Goal: Information Seeking & Learning: Learn about a topic

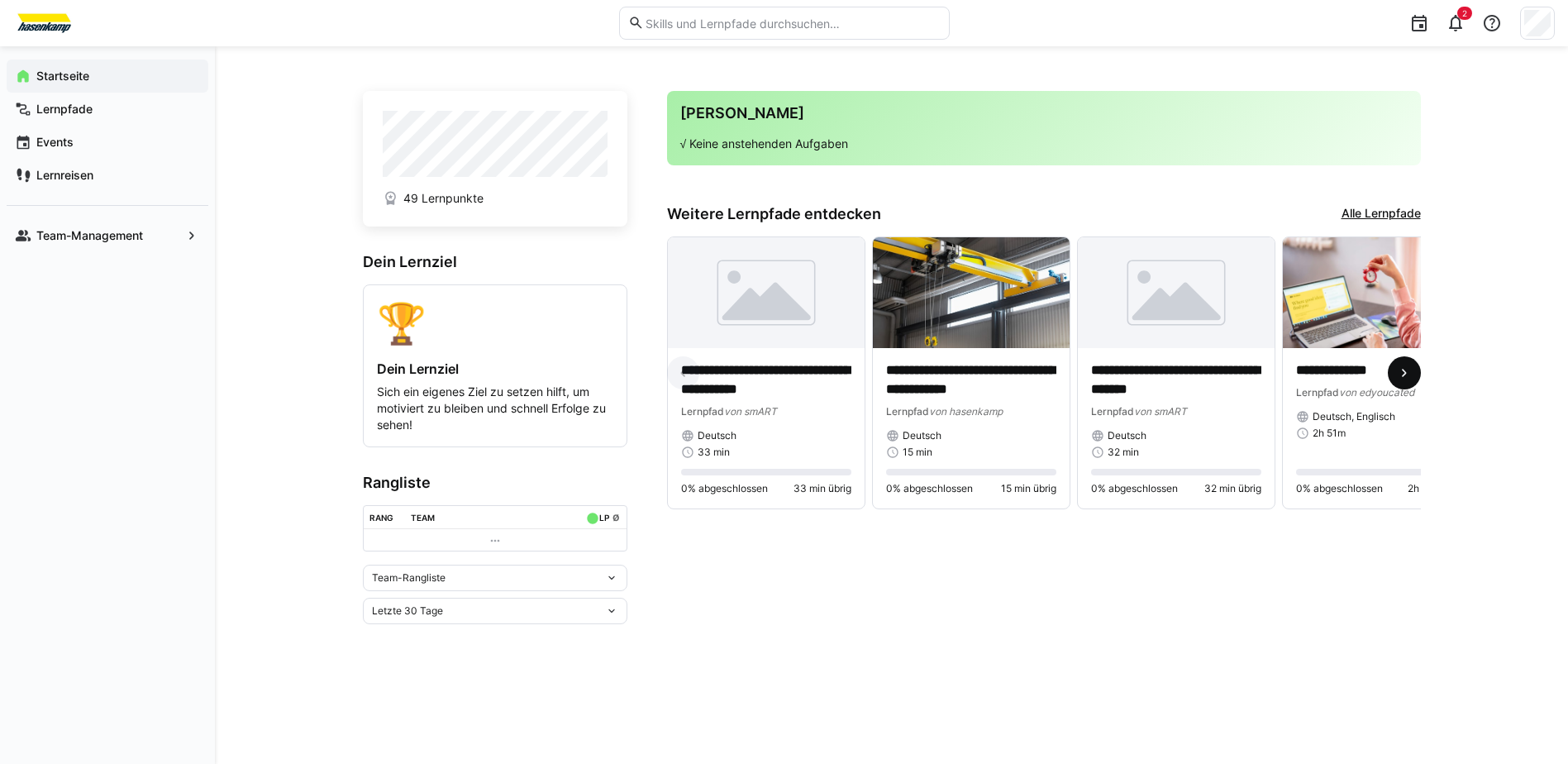
click at [1403, 385] on span at bounding box center [1405, 373] width 33 height 33
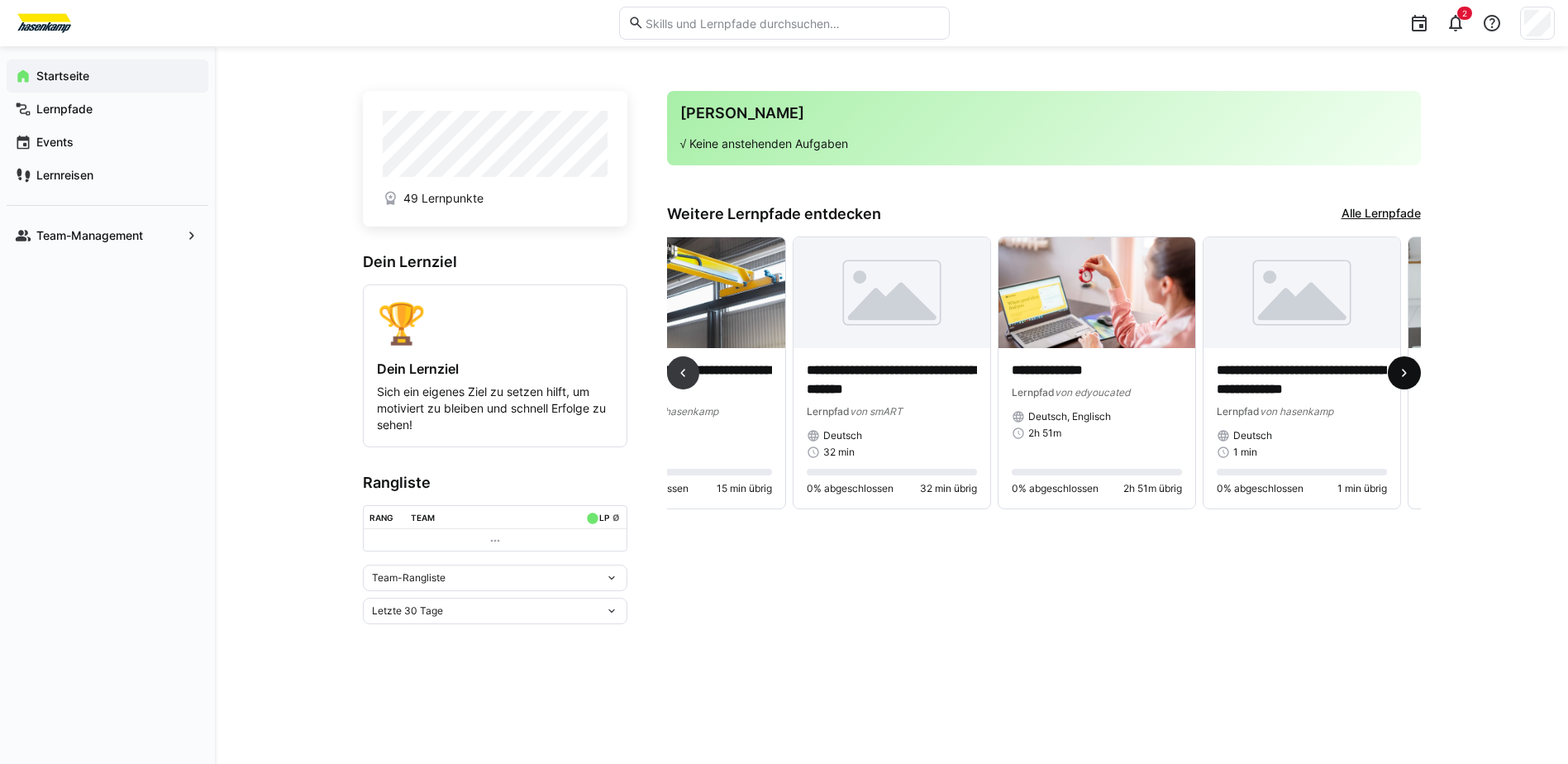
scroll to position [0, 615]
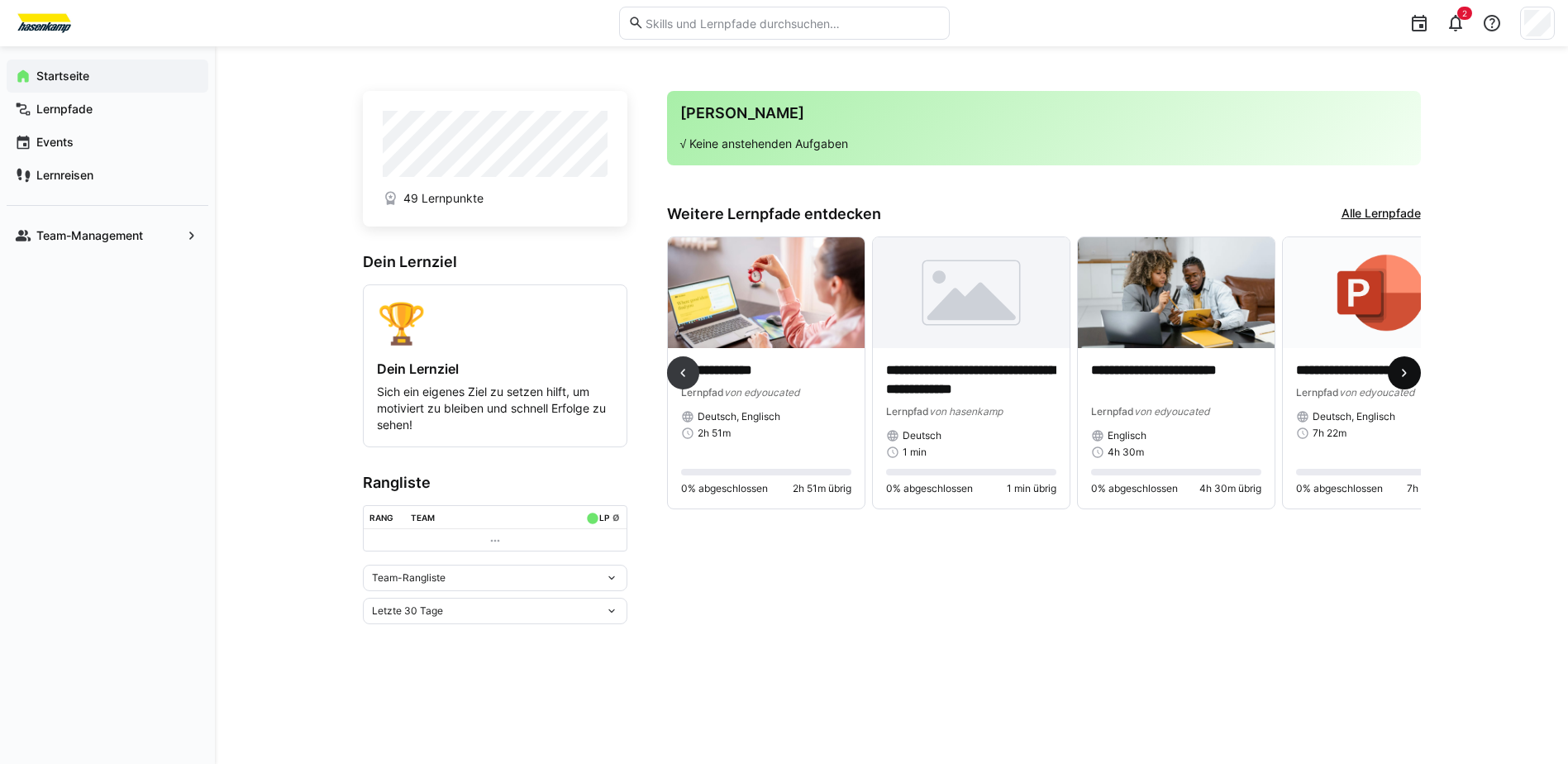
click at [1403, 381] on eds-icon at bounding box center [1405, 373] width 17 height 17
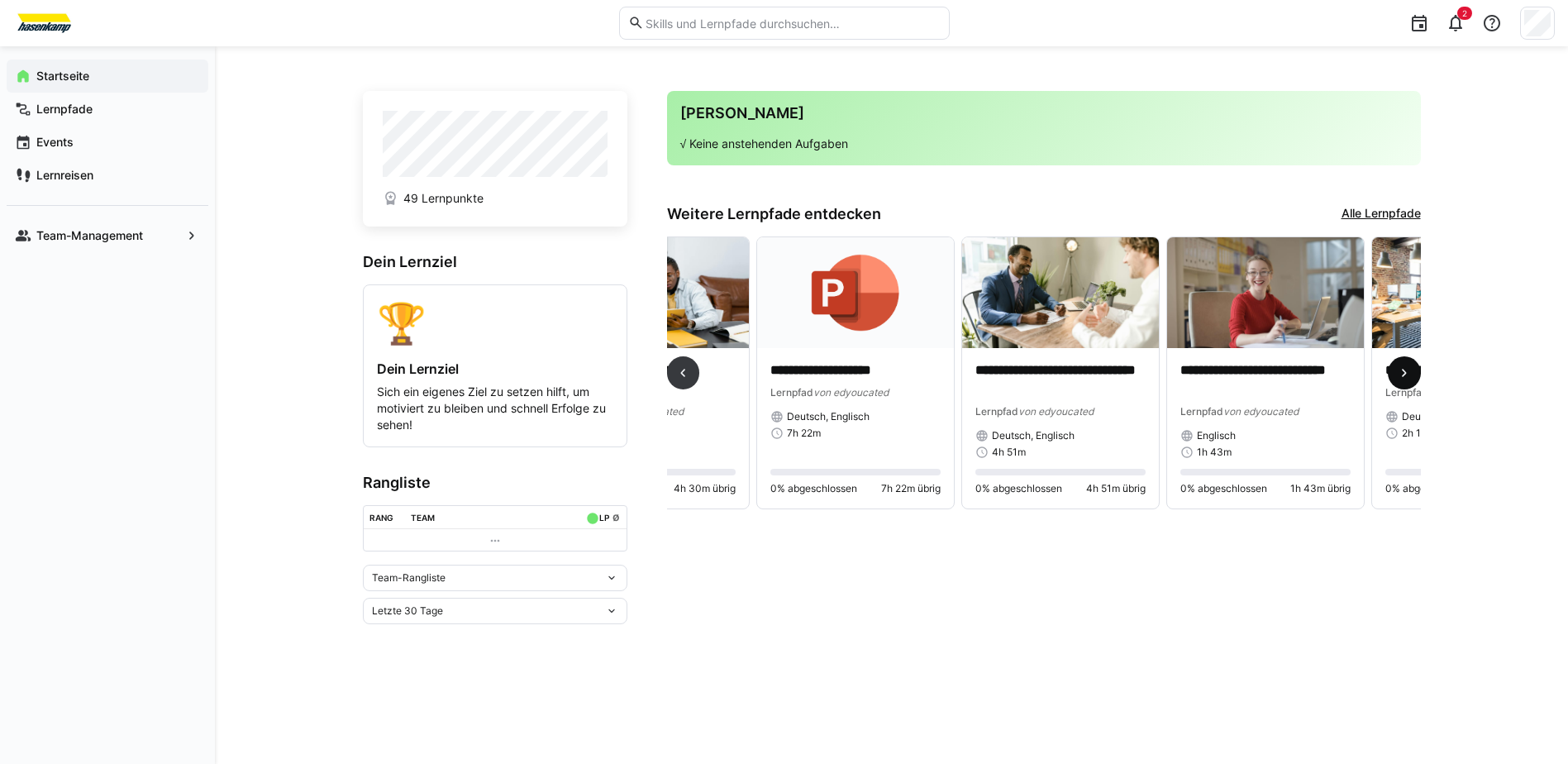
scroll to position [0, 1230]
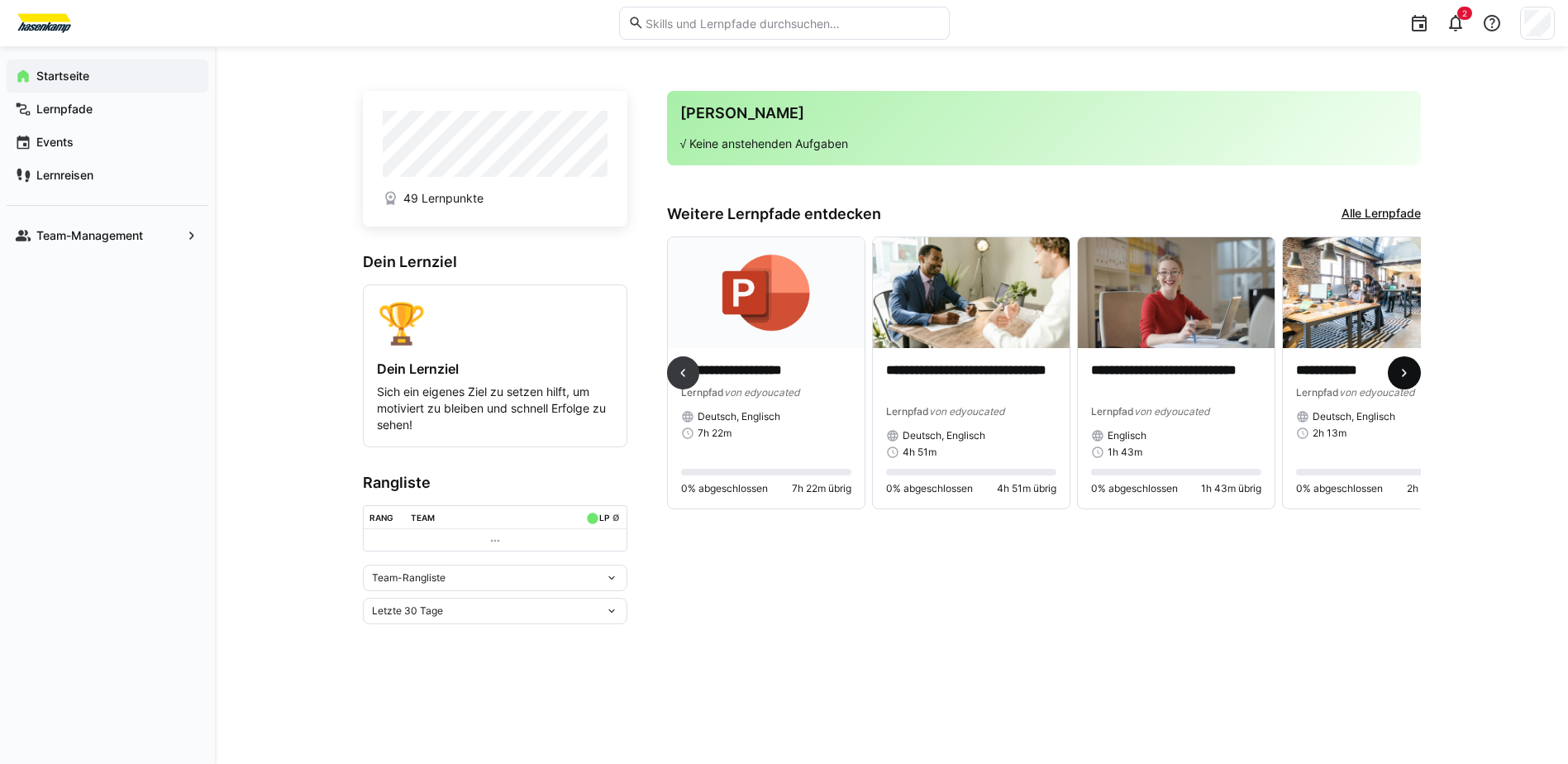
click at [1400, 381] on eds-icon at bounding box center [1405, 373] width 17 height 17
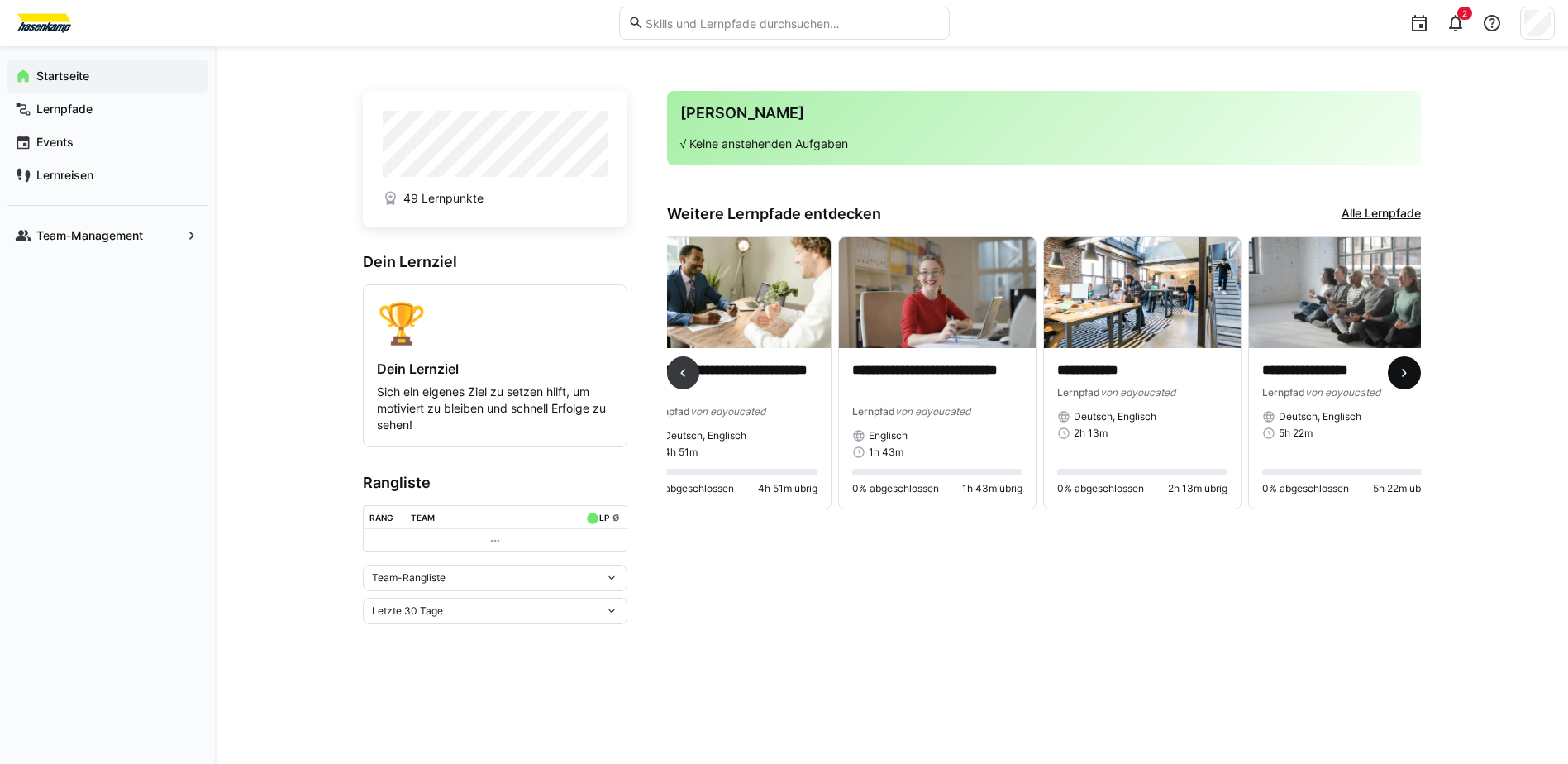
scroll to position [0, 1700]
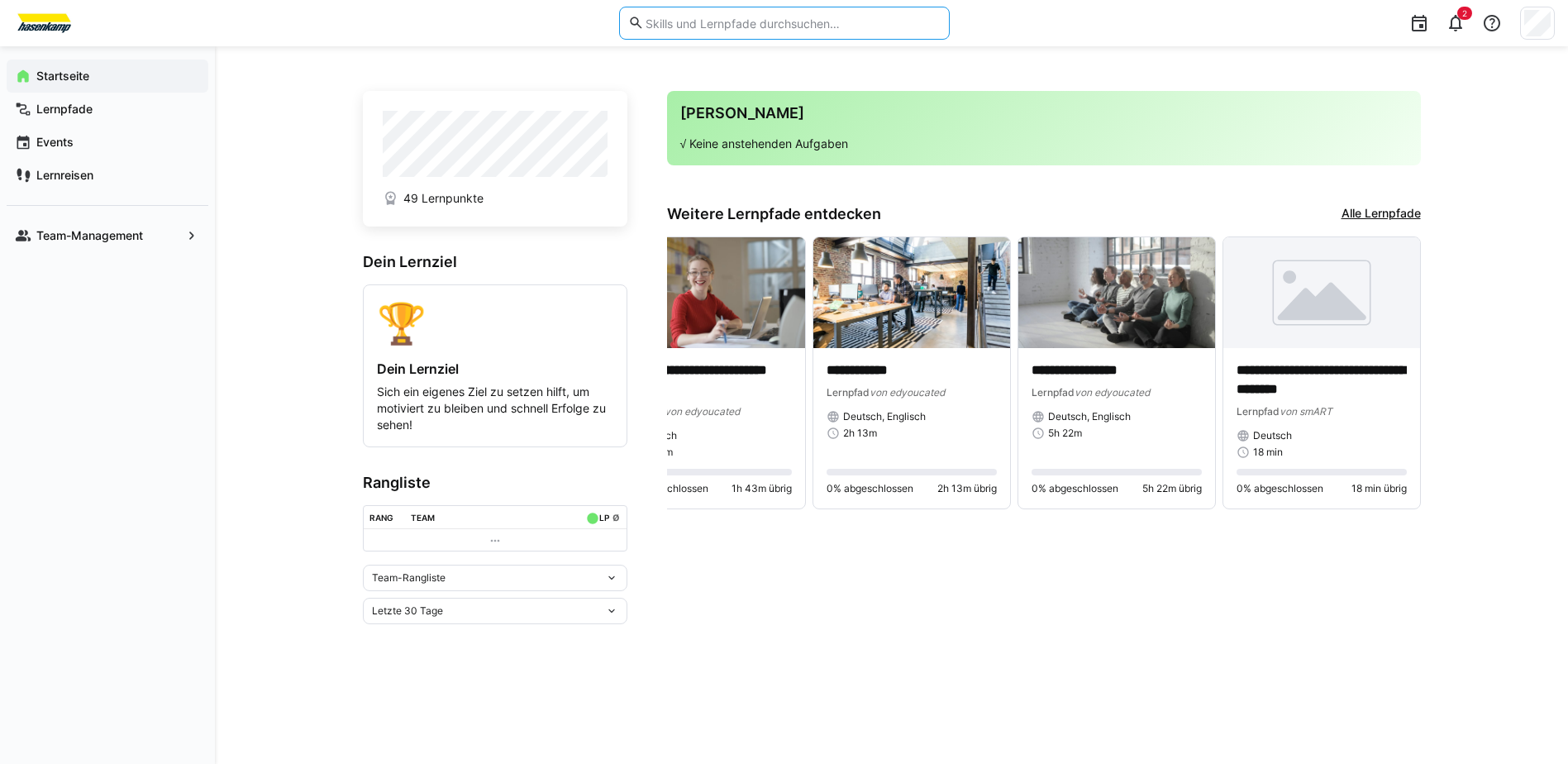
click at [720, 28] on input "text" at bounding box center [792, 23] width 296 height 15
type input "tachograph"
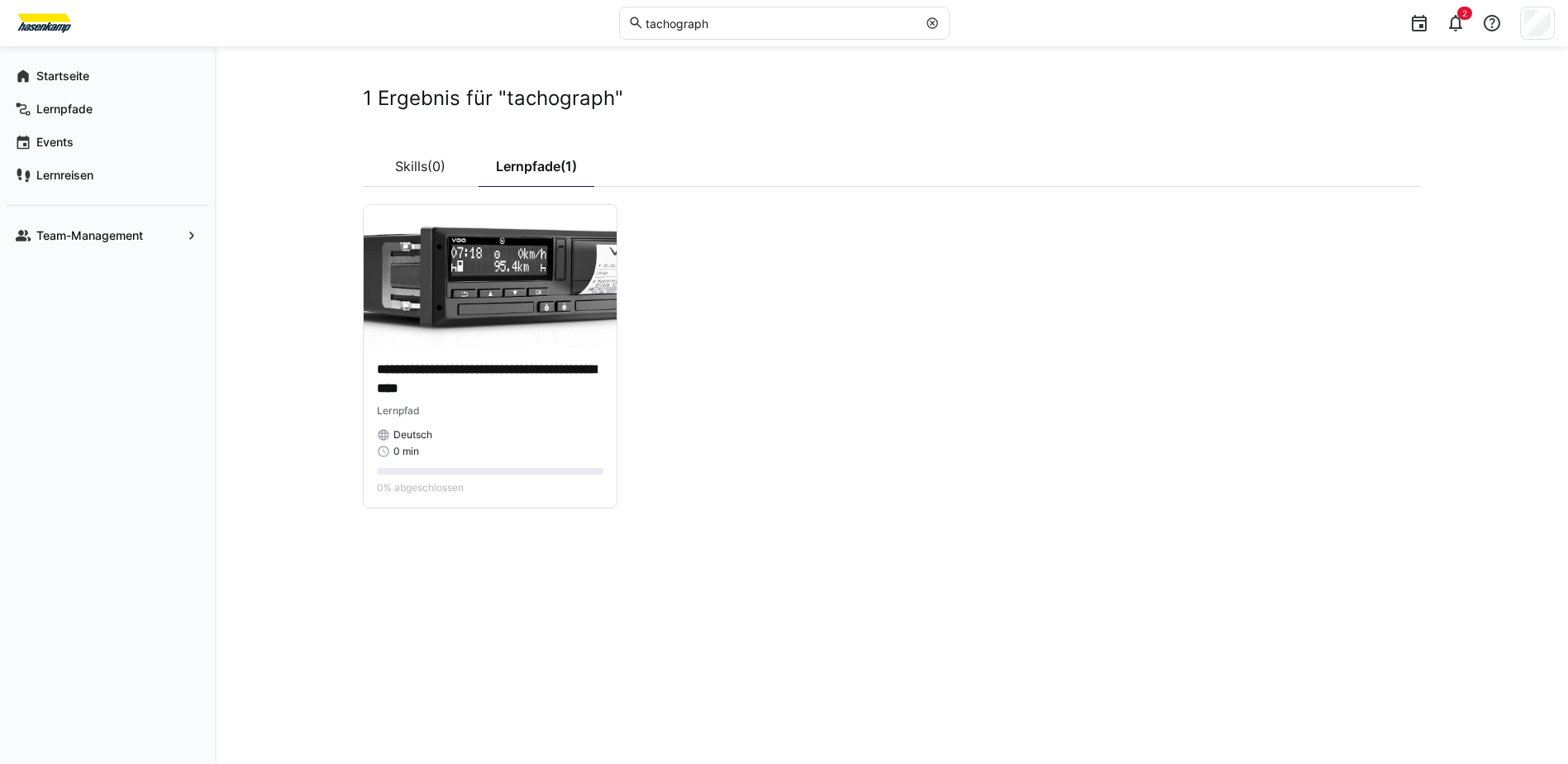
click at [725, 373] on app-cards-list "**********" at bounding box center [892, 356] width 1058 height 304
click at [451, 383] on p "**********" at bounding box center [490, 379] width 227 height 38
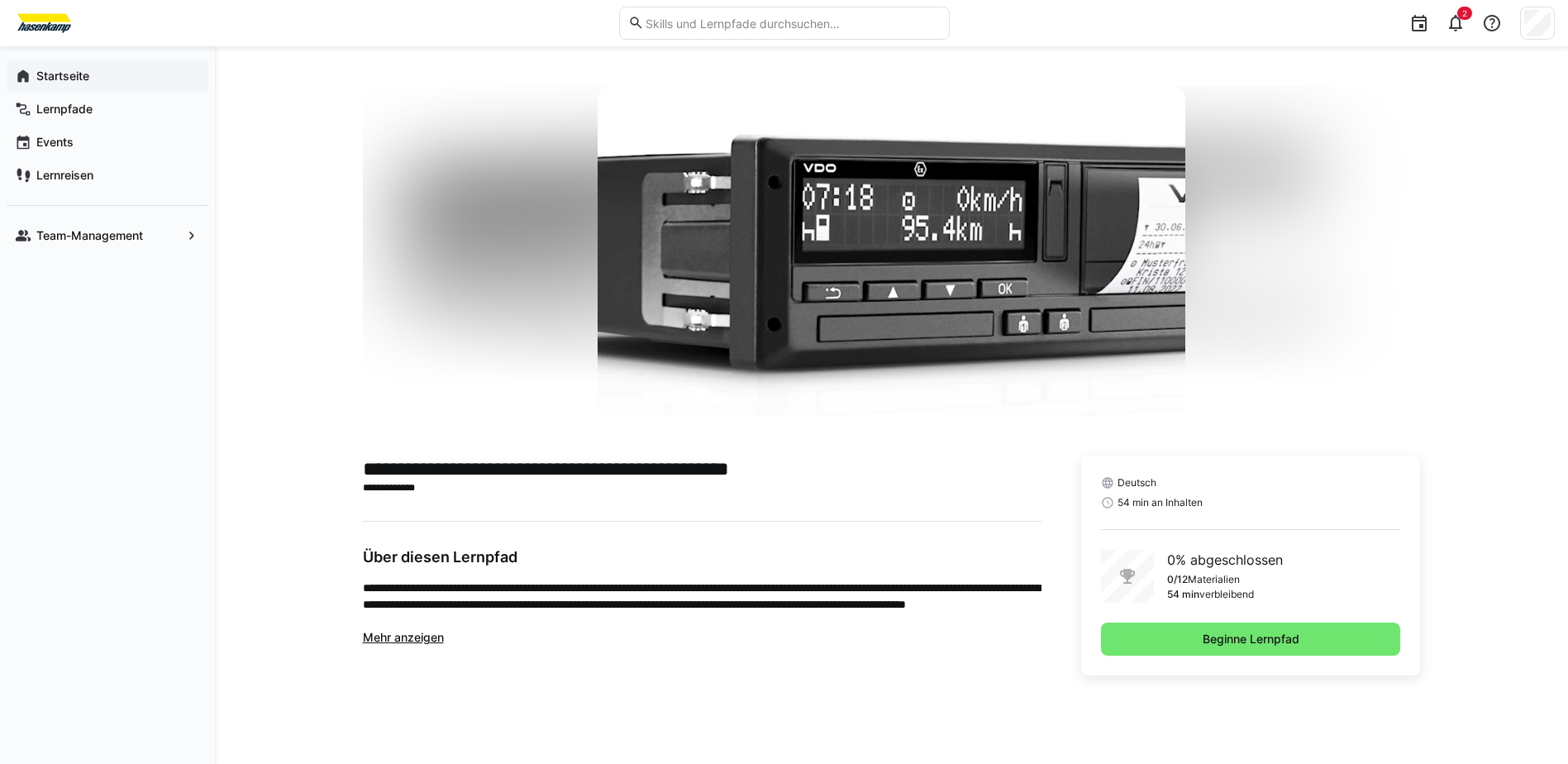
click at [0, 0] on app-navigation-label "Startseite" at bounding box center [0, 0] width 0 height 0
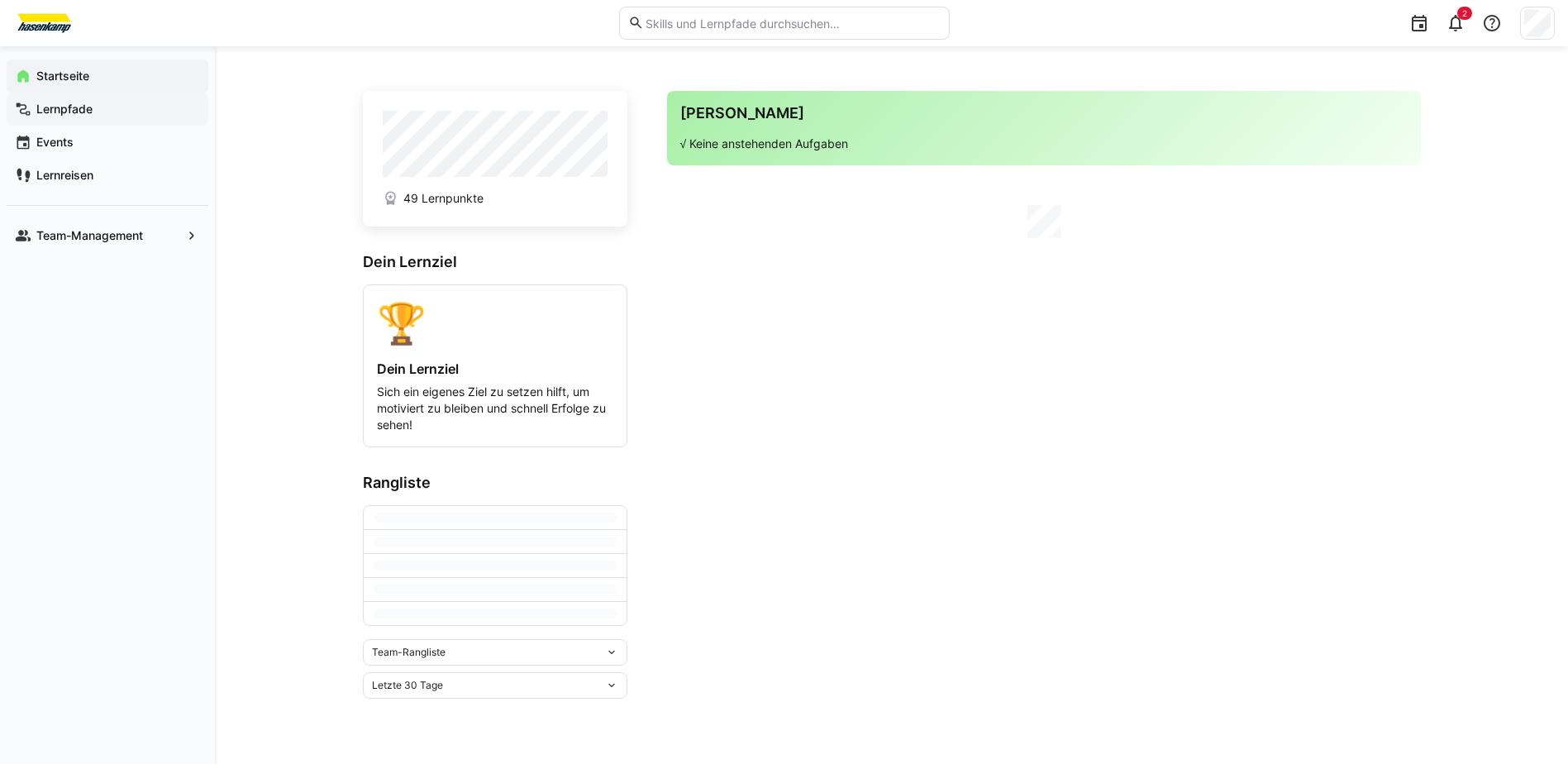
click at [0, 0] on app-navigation-label "Lernpfade" at bounding box center [0, 0] width 0 height 0
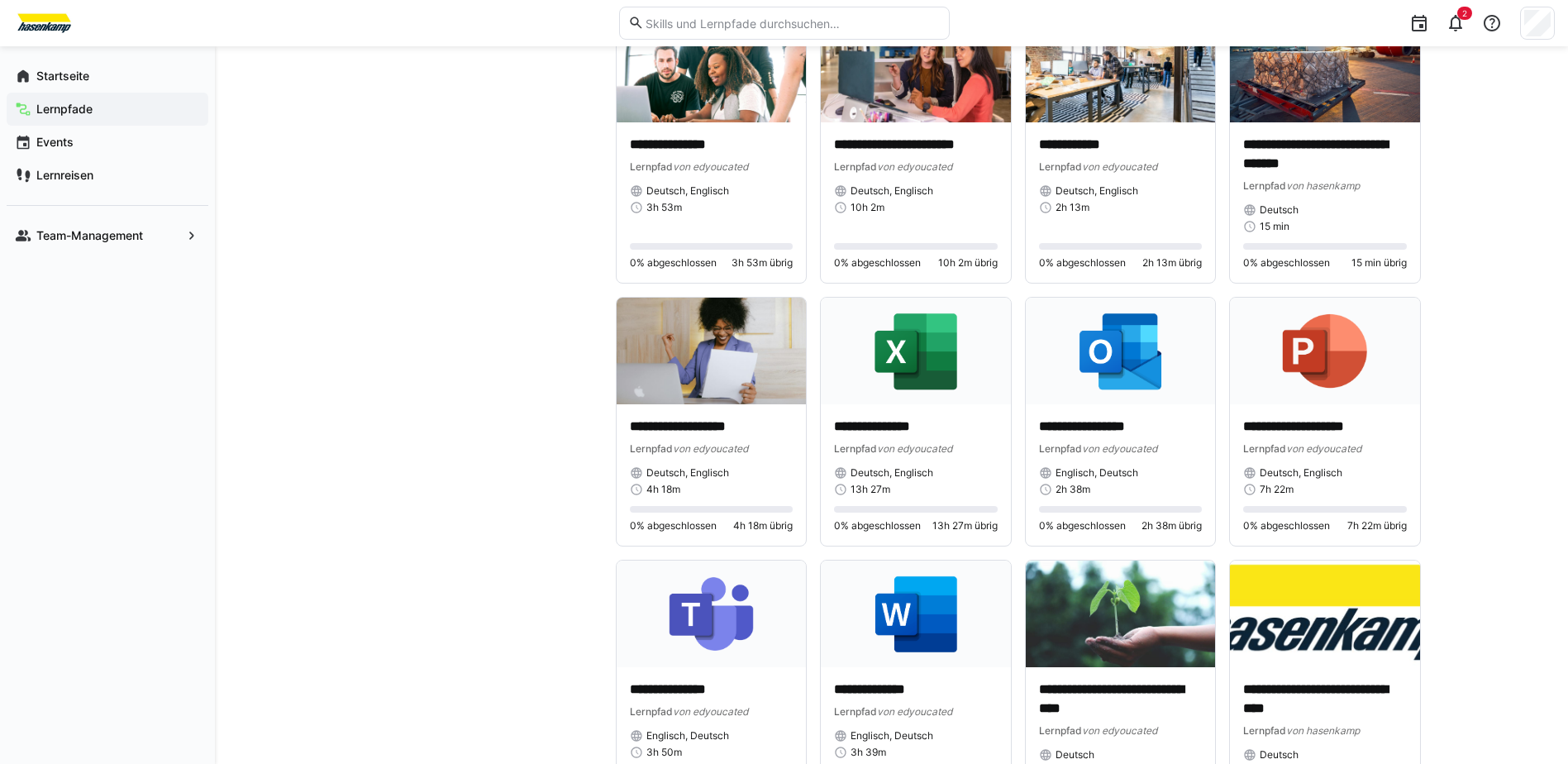
scroll to position [2483, 0]
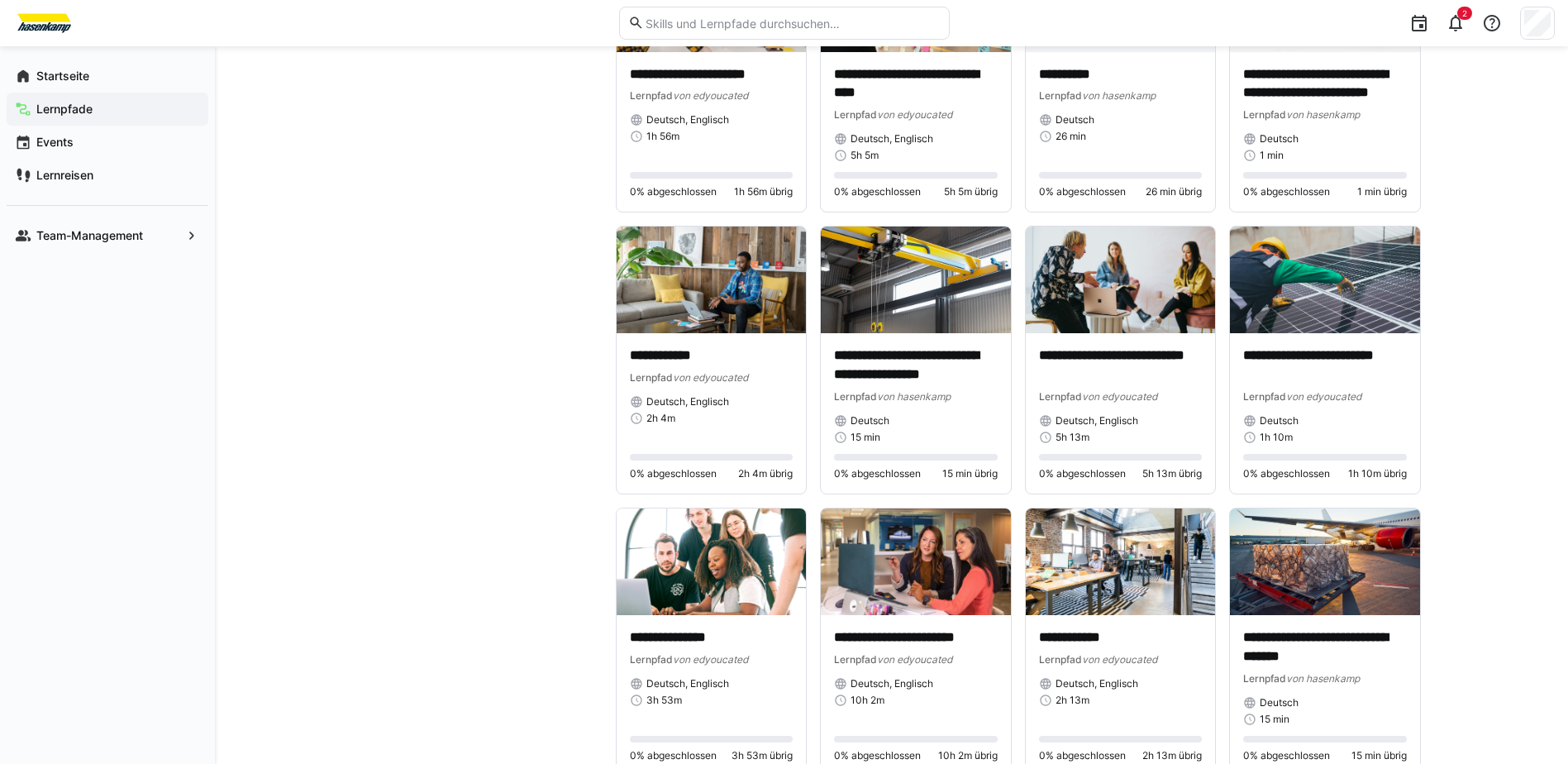
click at [1557, 20] on header "2" at bounding box center [784, 23] width 1568 height 46
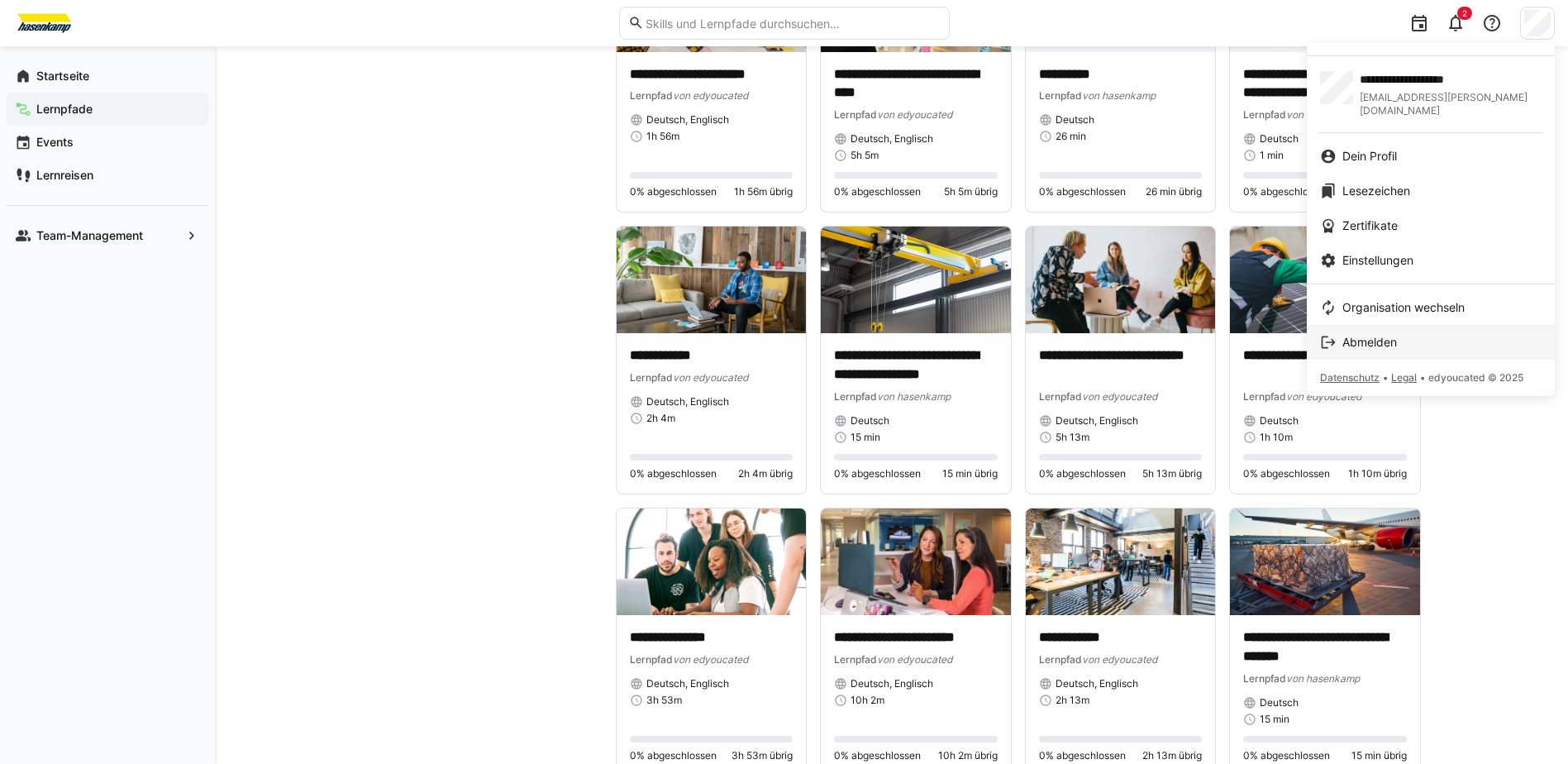
click at [1387, 325] on link "Abmelden" at bounding box center [1431, 343] width 248 height 35
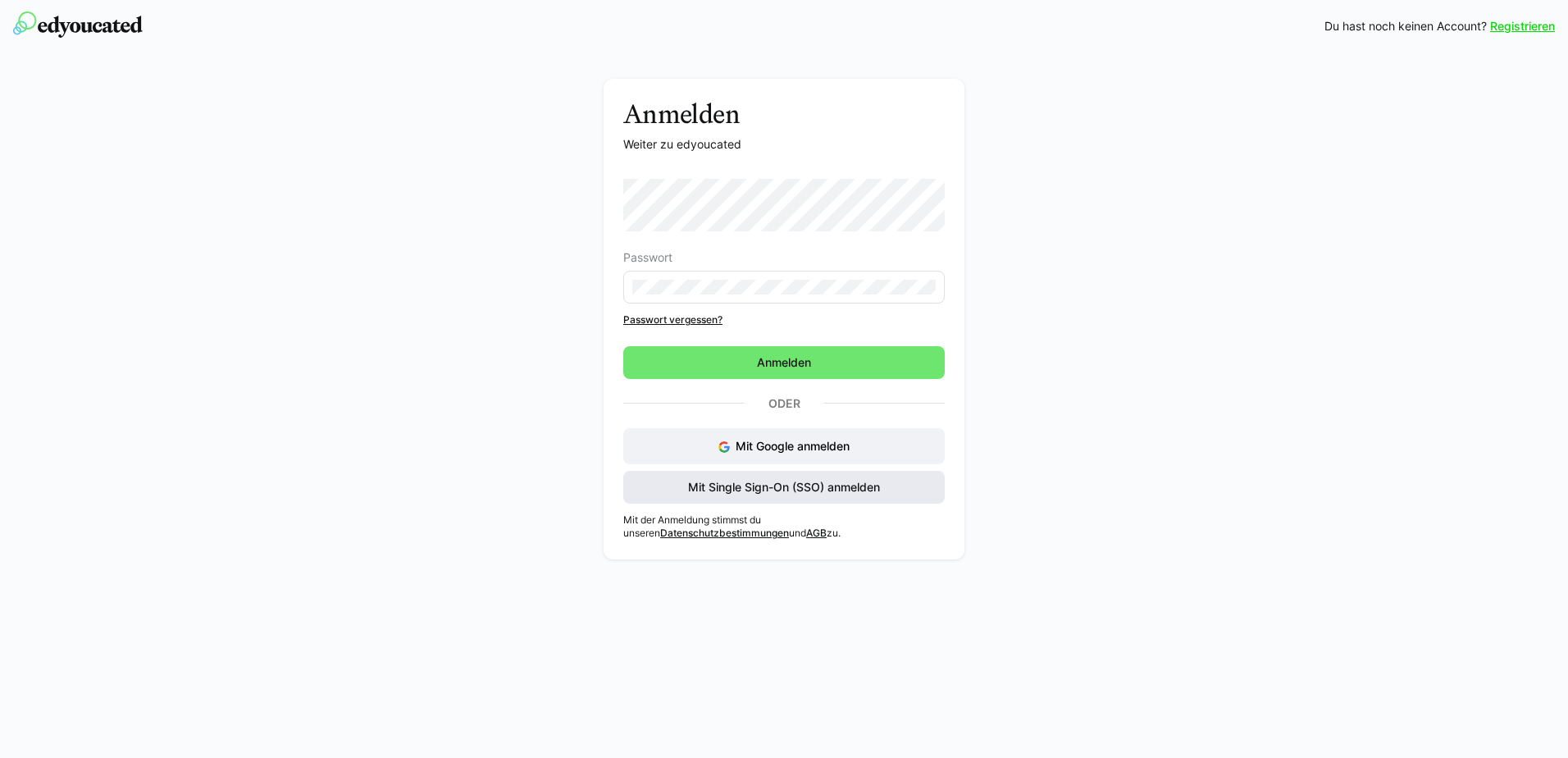
click at [733, 478] on span "Mit Single Sign-On (SSO) anmelden" at bounding box center [784, 488] width 322 height 33
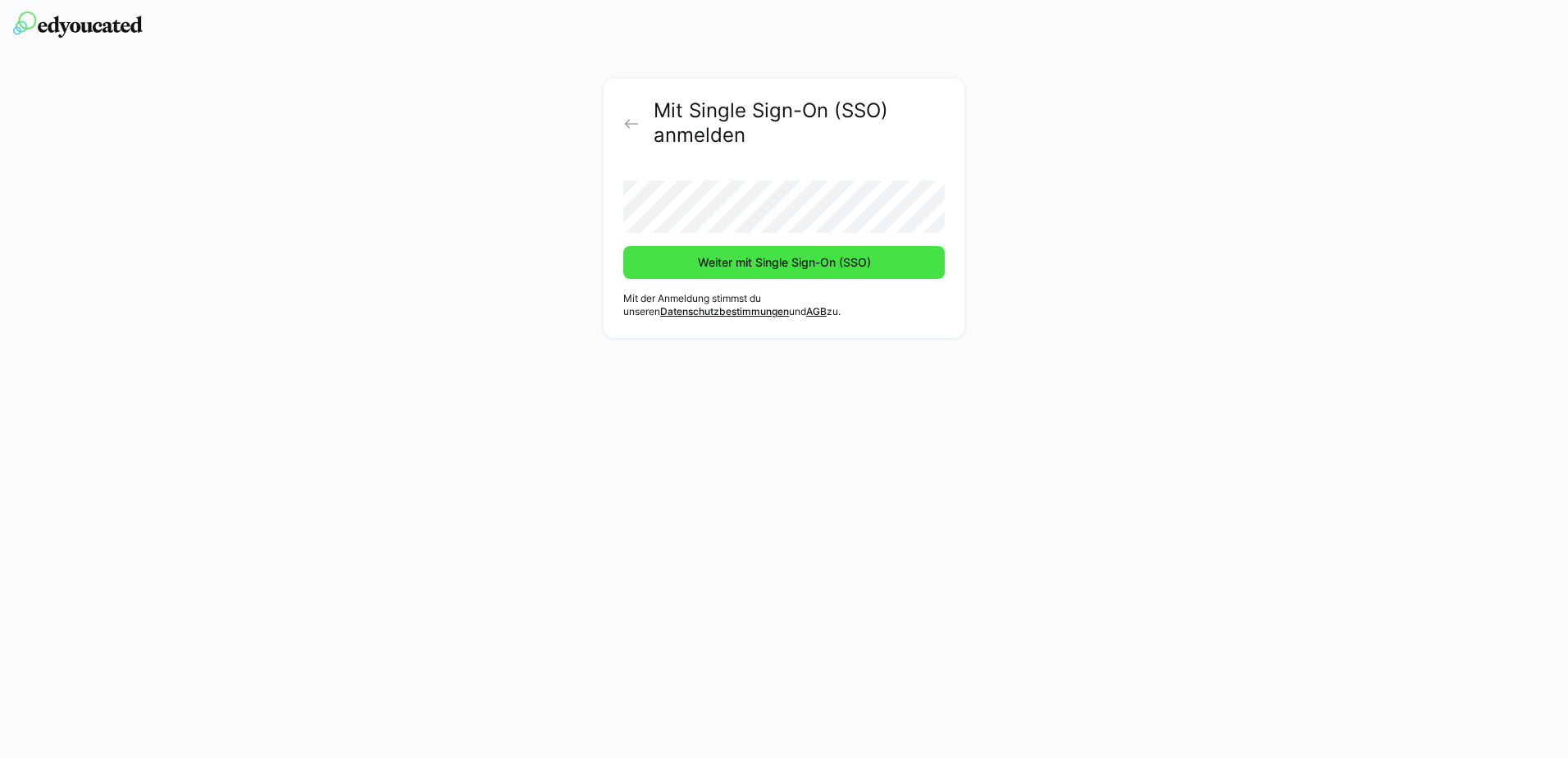
click at [723, 260] on span "Weiter mit Single Sign-On (SSO)" at bounding box center [784, 263] width 178 height 17
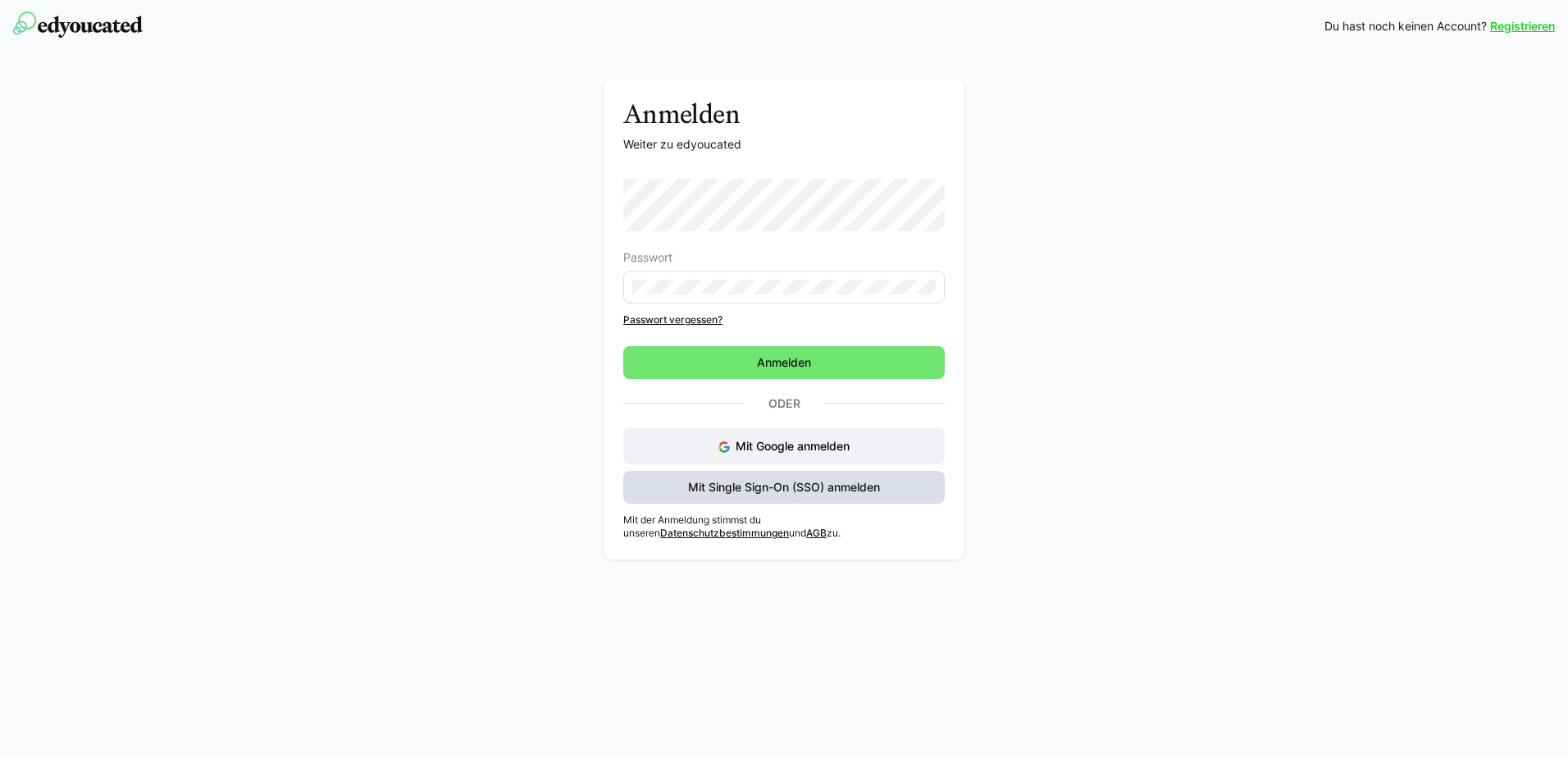
click at [785, 480] on span "Mit Single Sign-On (SSO) anmelden" at bounding box center [784, 488] width 197 height 17
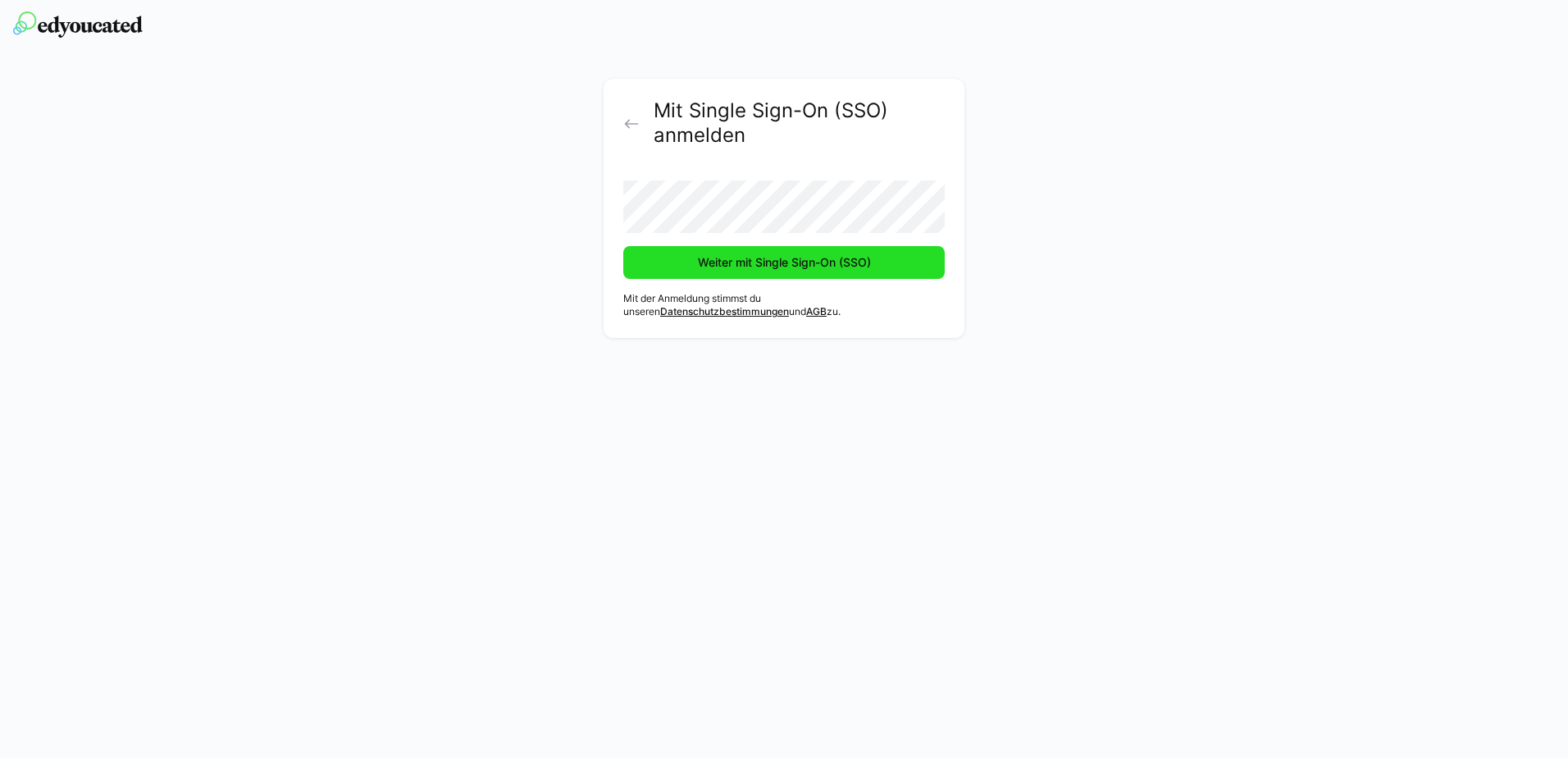
click at [725, 267] on span "Weiter mit Single Sign-On (SSO)" at bounding box center [784, 263] width 178 height 17
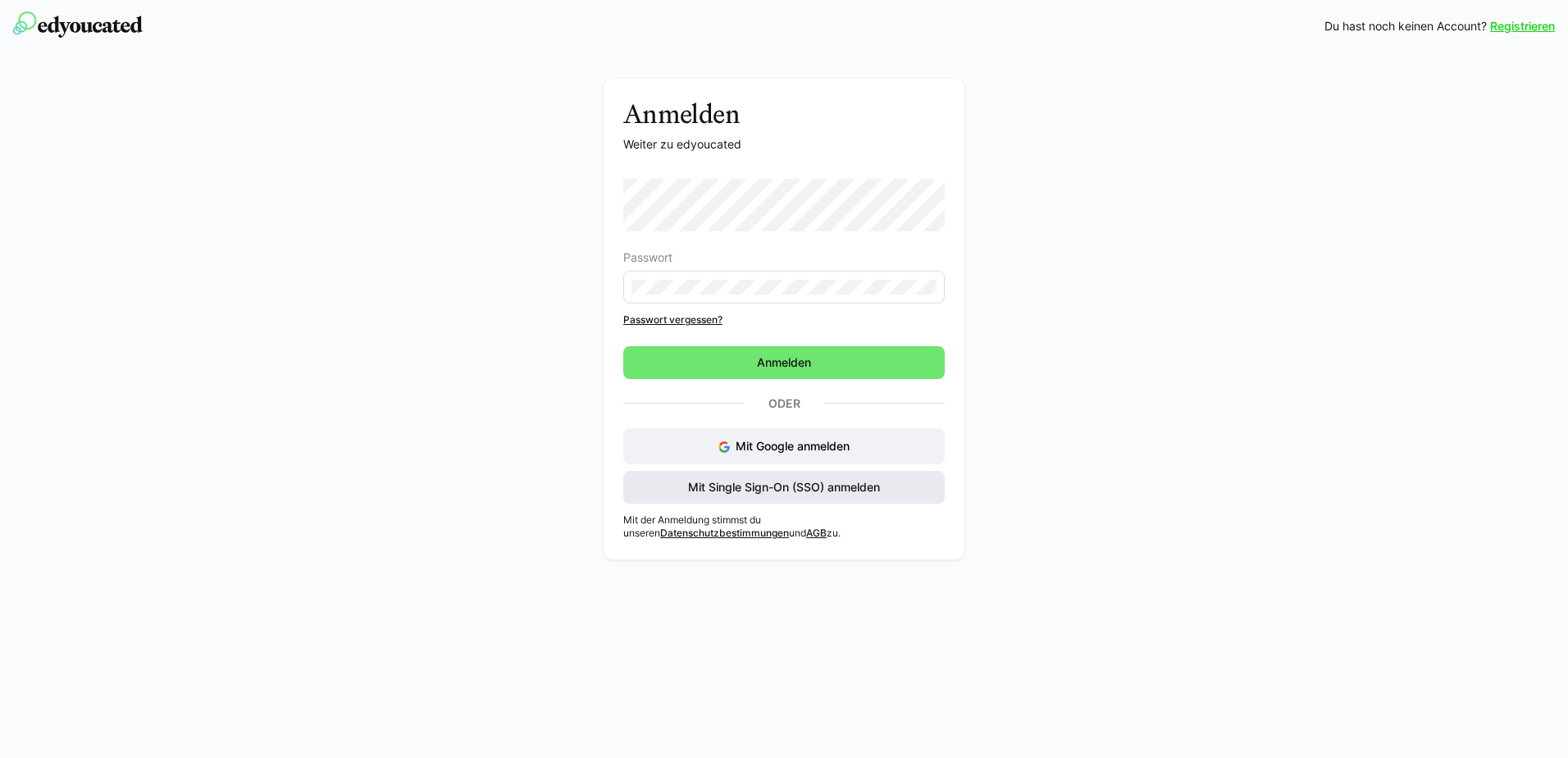
click at [793, 488] on span "Mit Single Sign-On (SSO) anmelden" at bounding box center [784, 488] width 197 height 17
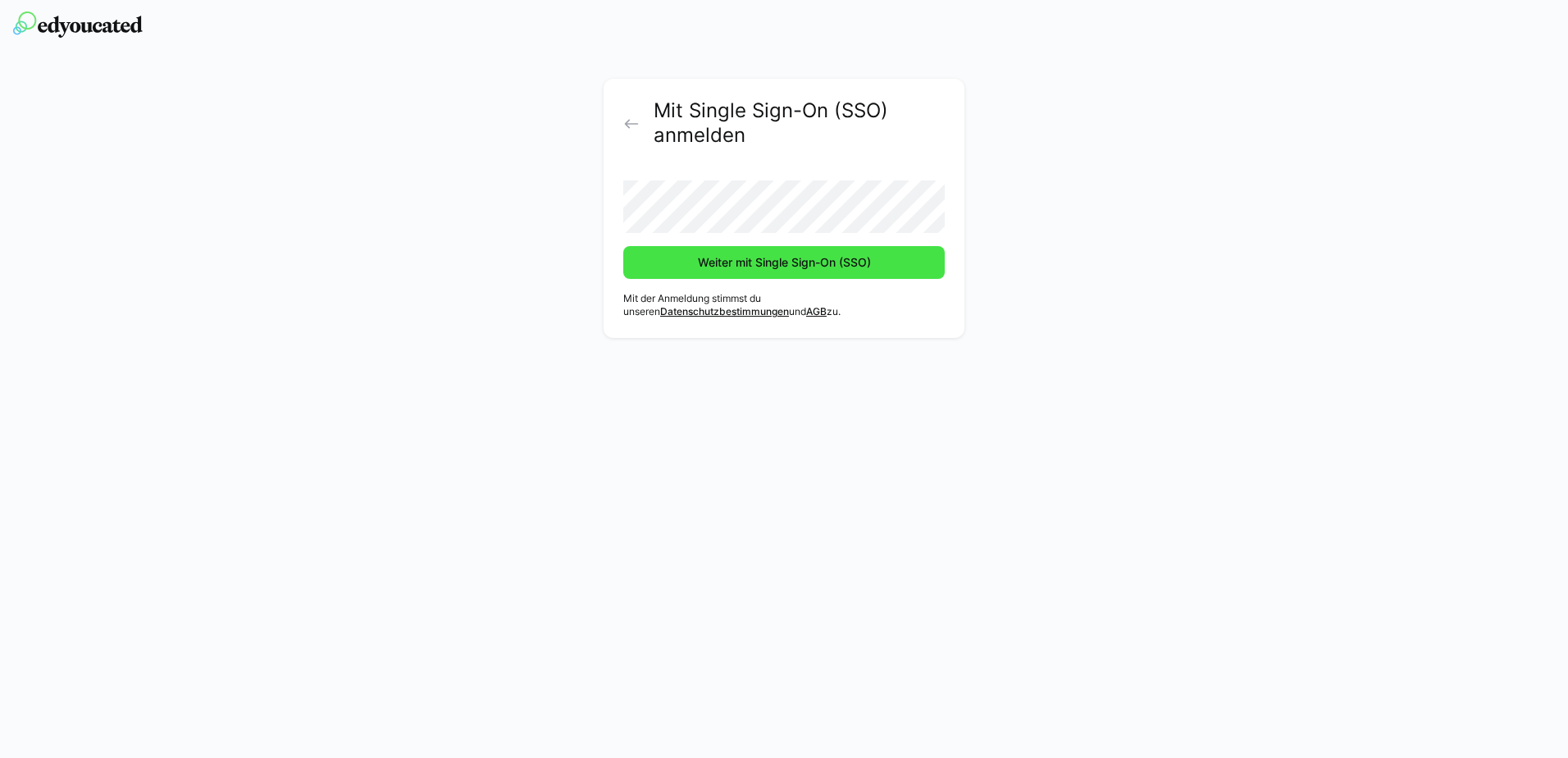
click at [730, 262] on span "Weiter mit Single Sign-On (SSO)" at bounding box center [784, 263] width 178 height 17
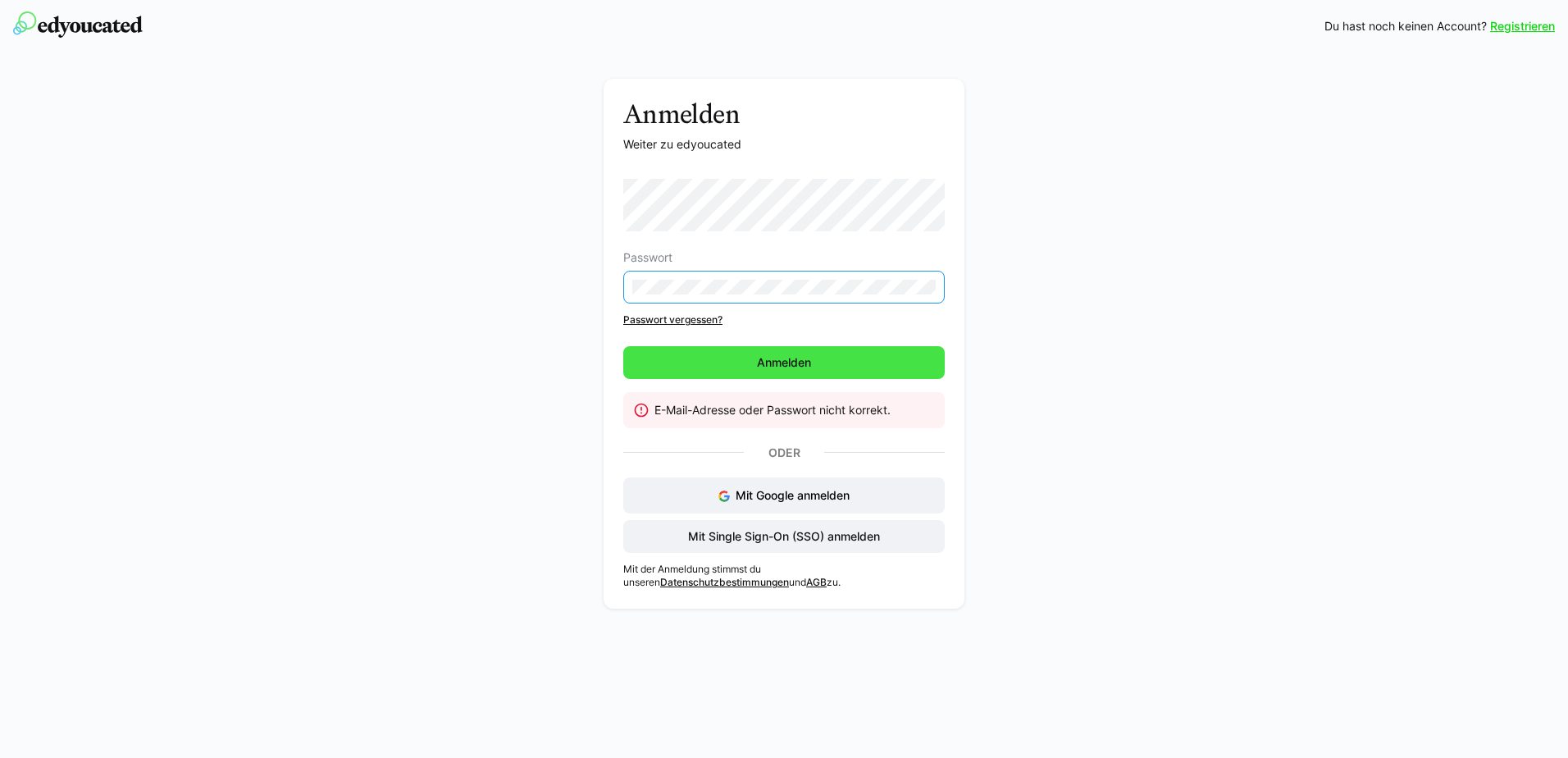
click at [725, 378] on span "Anmelden" at bounding box center [784, 362] width 322 height 33
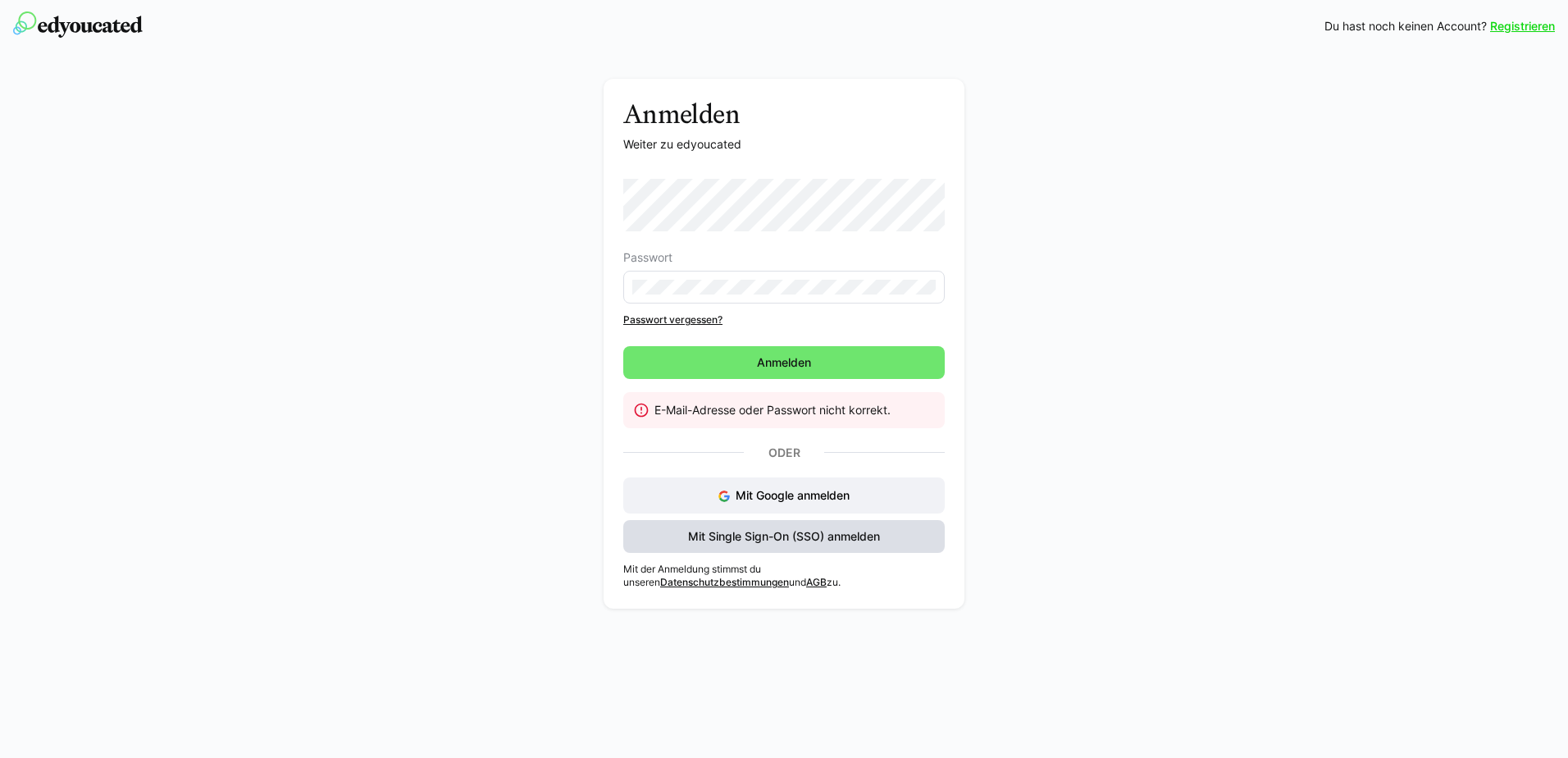
click at [755, 531] on span "Mit Single Sign-On (SSO) anmelden" at bounding box center [784, 537] width 197 height 17
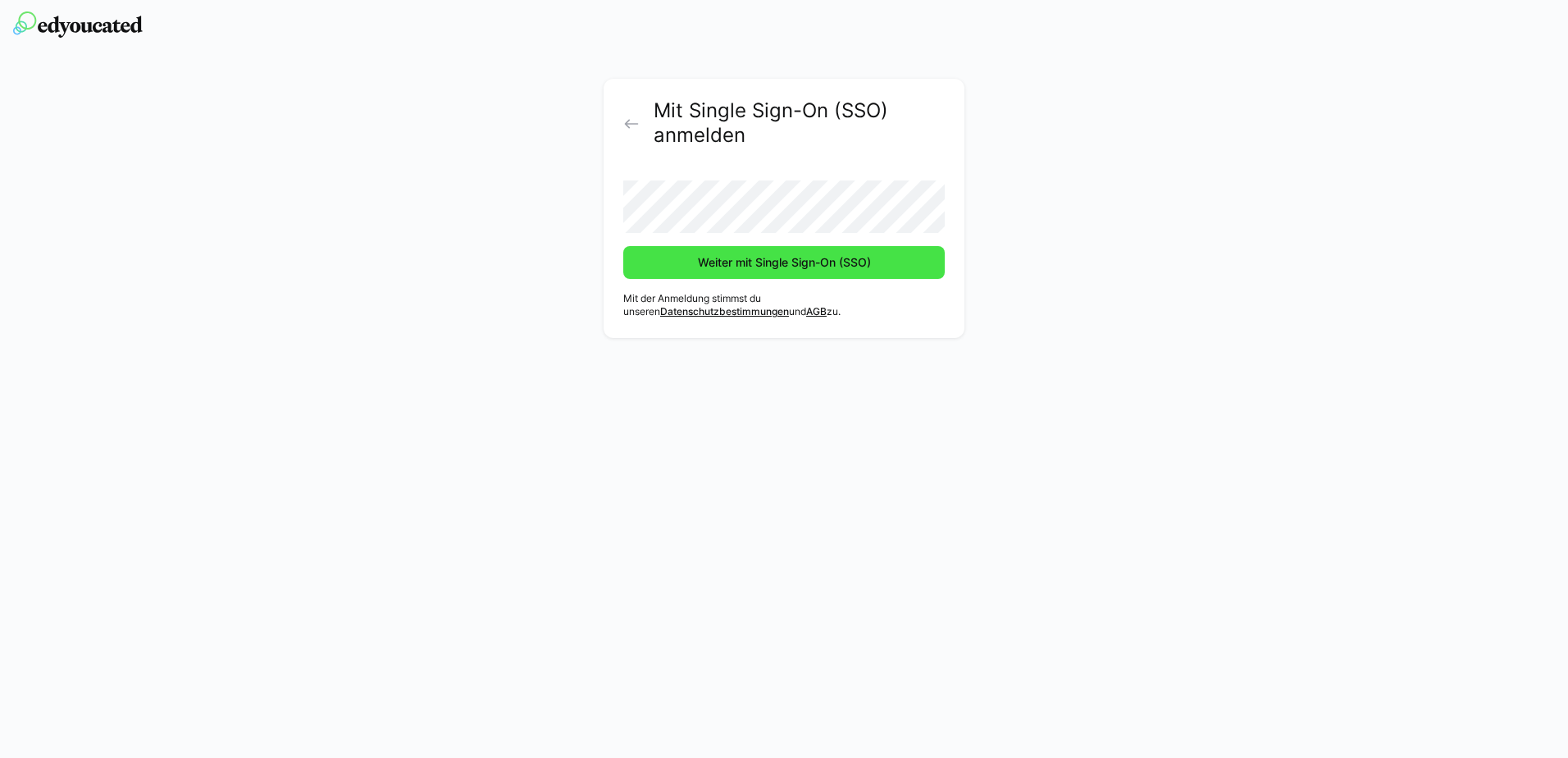
click at [716, 253] on span "Weiter mit Single Sign-On (SSO)" at bounding box center [784, 263] width 322 height 33
